Goal: Task Accomplishment & Management: Manage account settings

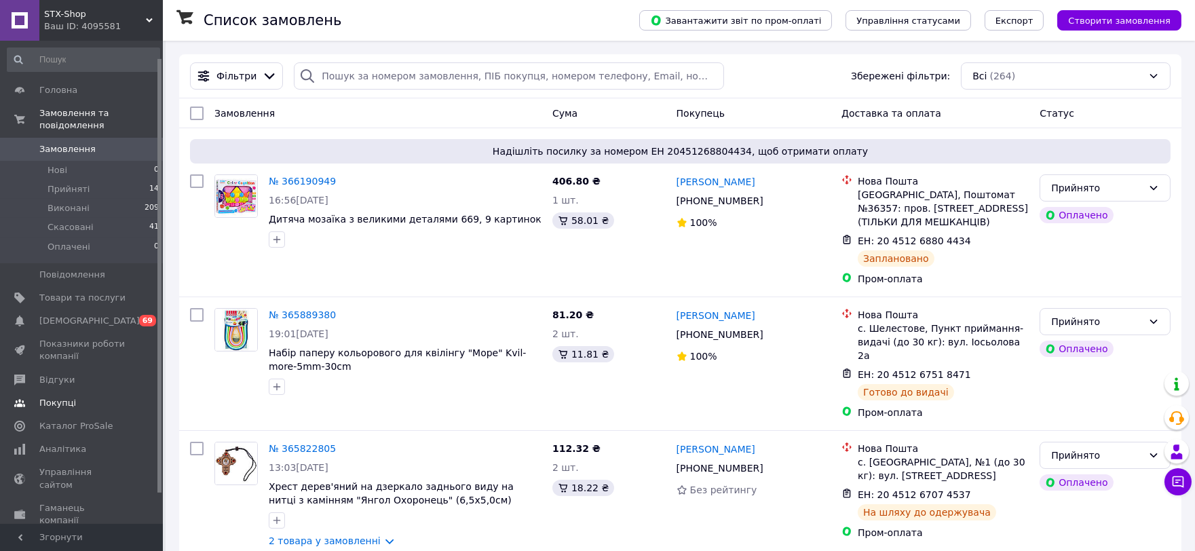
scroll to position [52, 0]
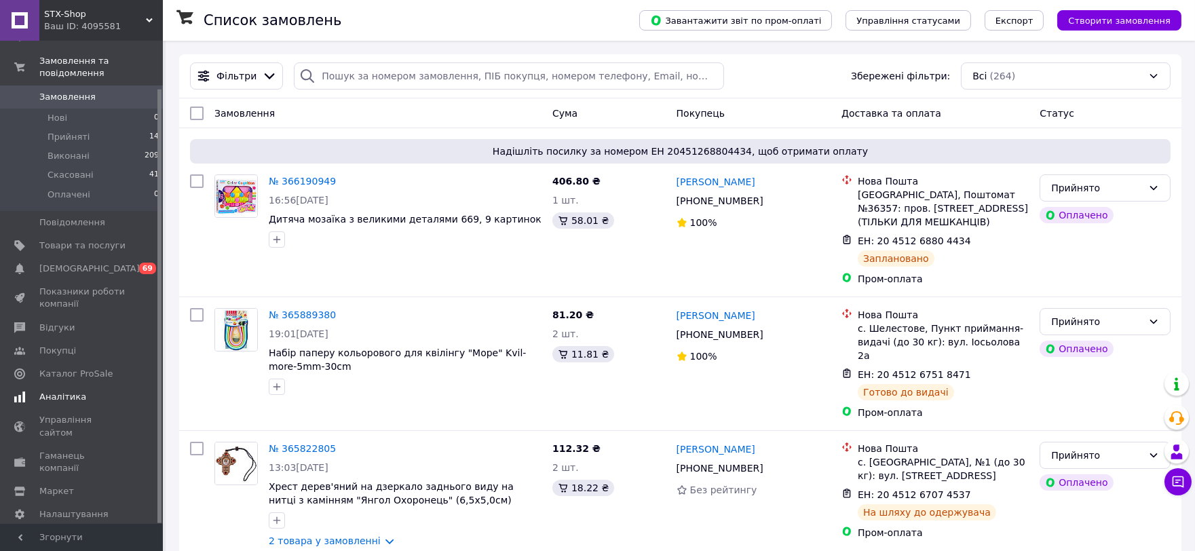
click at [91, 391] on span "Аналітика" at bounding box center [82, 397] width 86 height 12
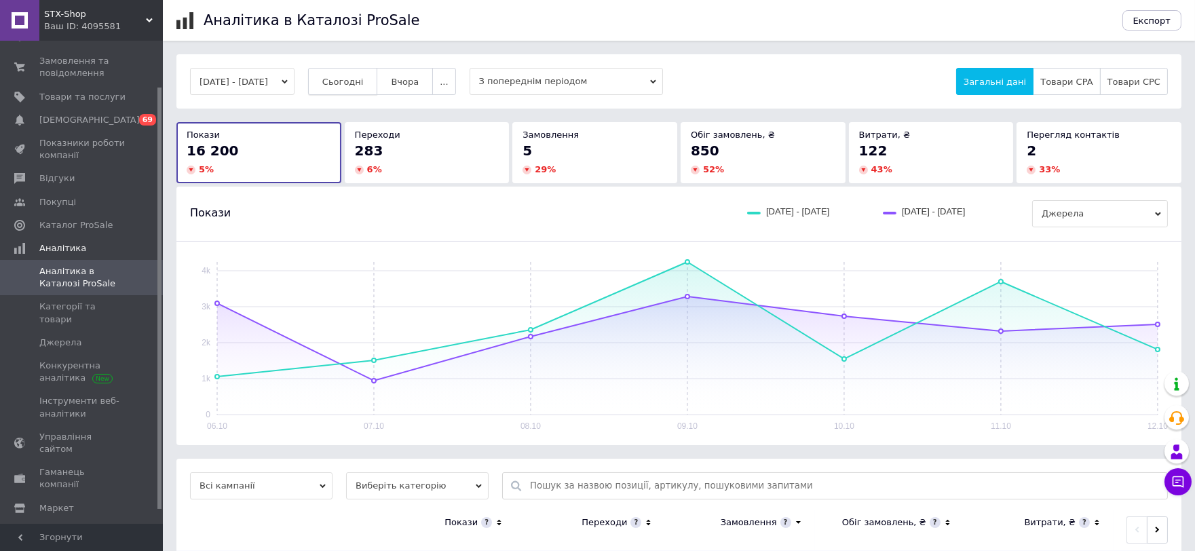
click at [378, 86] on button "Сьогодні" at bounding box center [343, 81] width 70 height 27
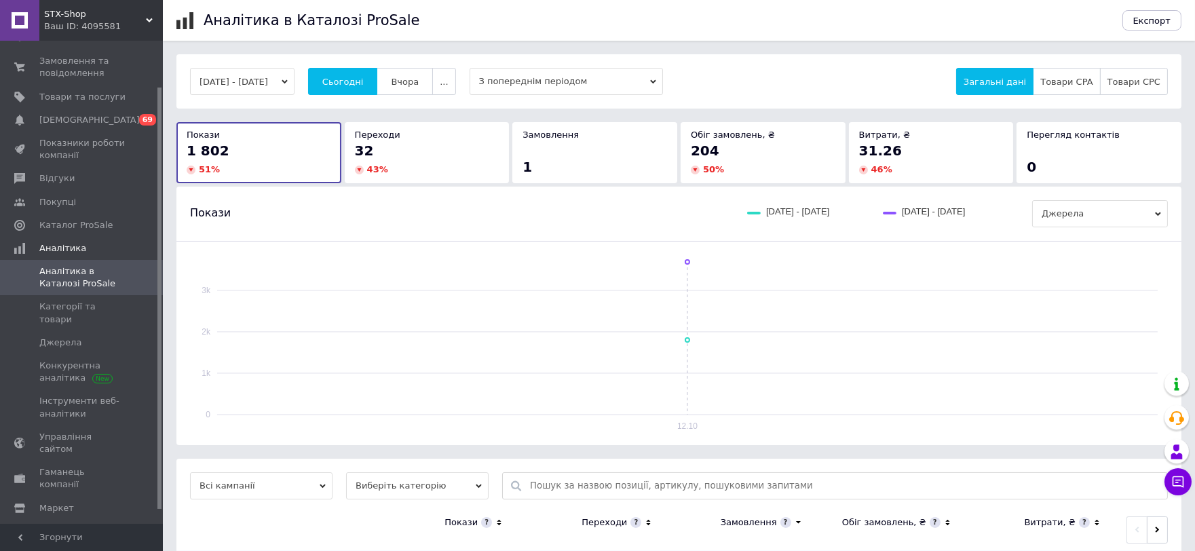
click at [605, 149] on div "Замовлення 1" at bounding box center [595, 152] width 145 height 47
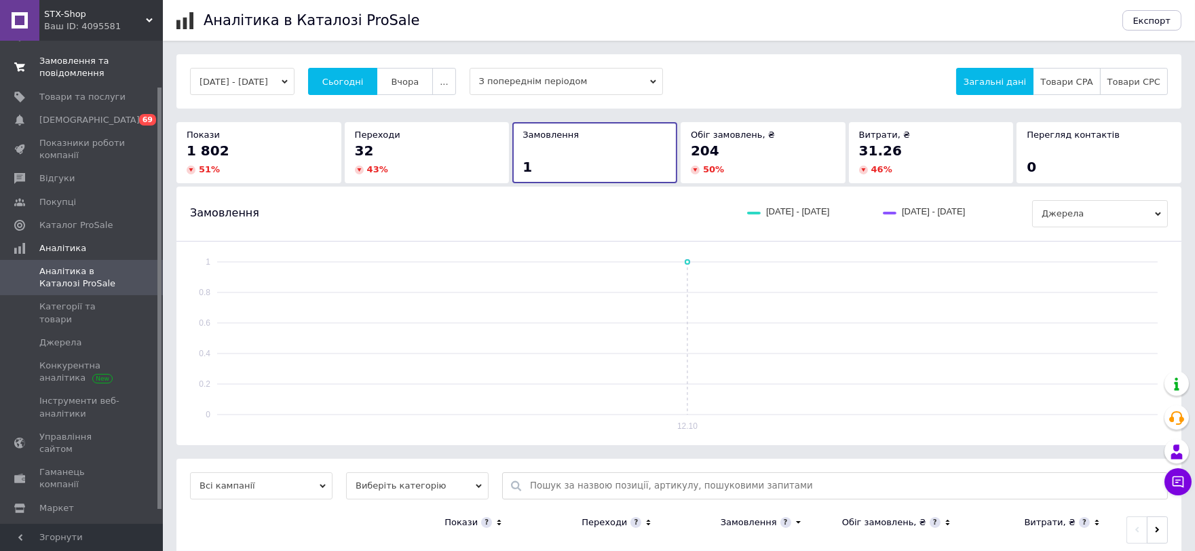
click at [102, 69] on span "Замовлення та повідомлення" at bounding box center [82, 67] width 86 height 24
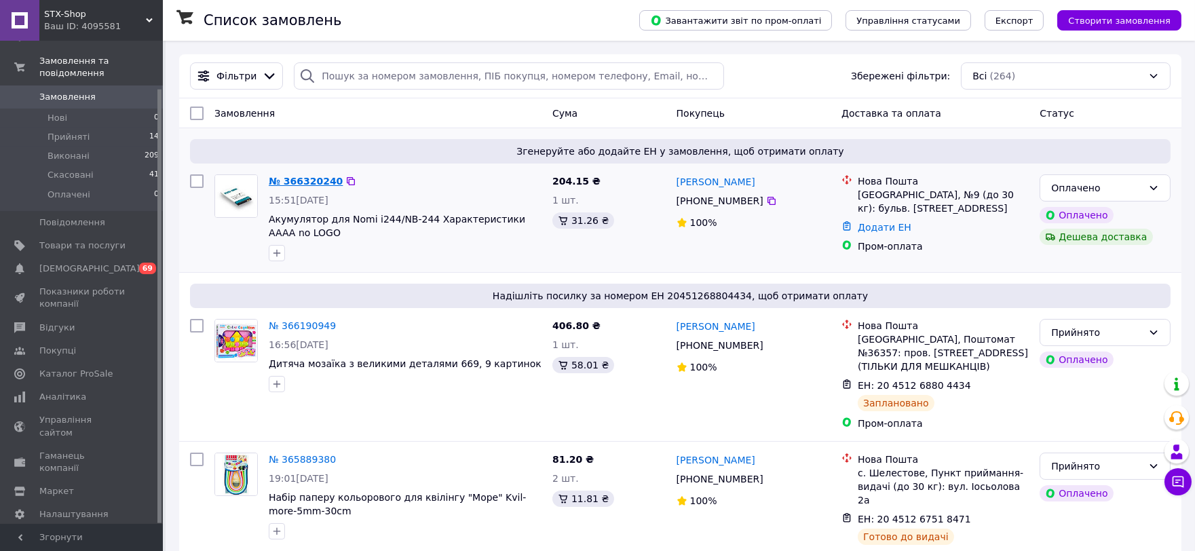
click at [305, 183] on link "№ 366320240" at bounding box center [306, 181] width 74 height 11
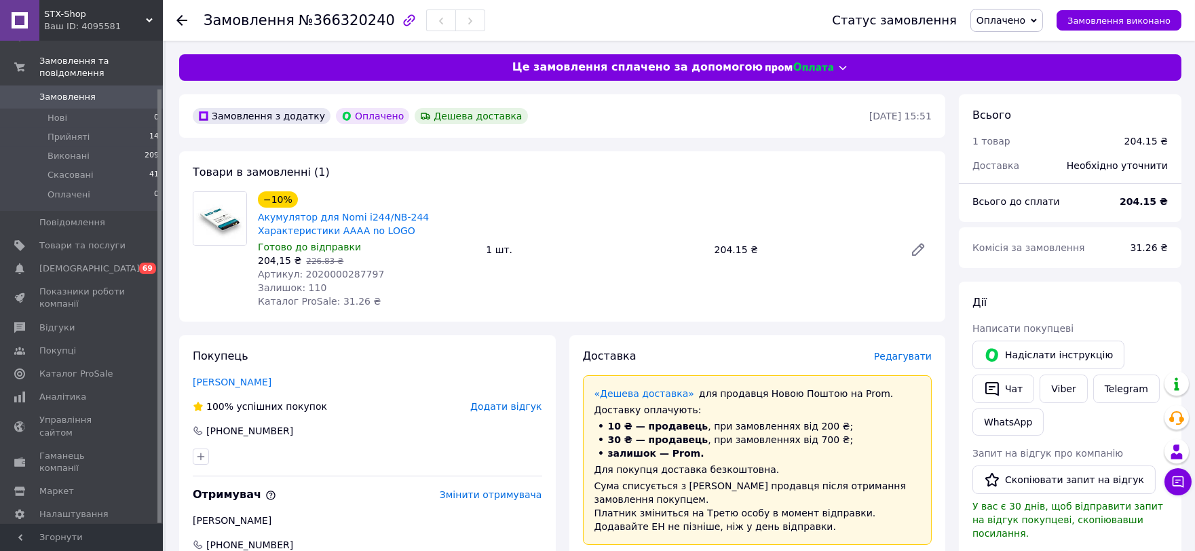
click at [343, 276] on span "Артикул: 2020000287797" at bounding box center [321, 274] width 126 height 11
copy span "2020000287797"
drag, startPoint x: 252, startPoint y: 260, endPoint x: 287, endPoint y: 260, distance: 34.6
click at [287, 260] on div "−10% Акумулятор для Nomi i244/NB-244 Характеристики AAAA no LOGO Готово до відп…" at bounding box center [366, 250] width 228 height 122
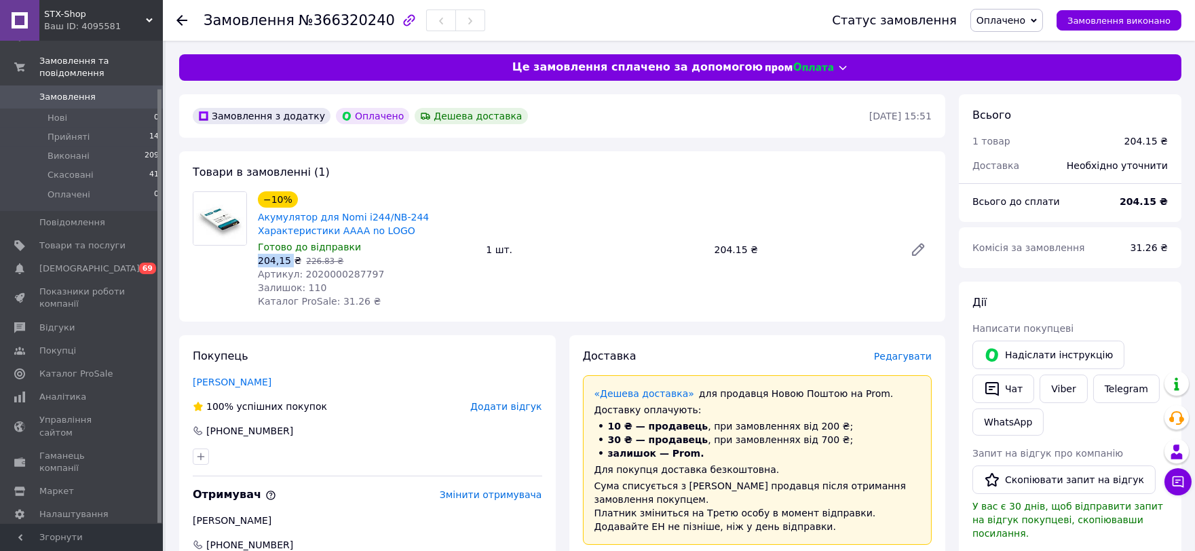
copy span "204,15"
